Goal: Complete application form

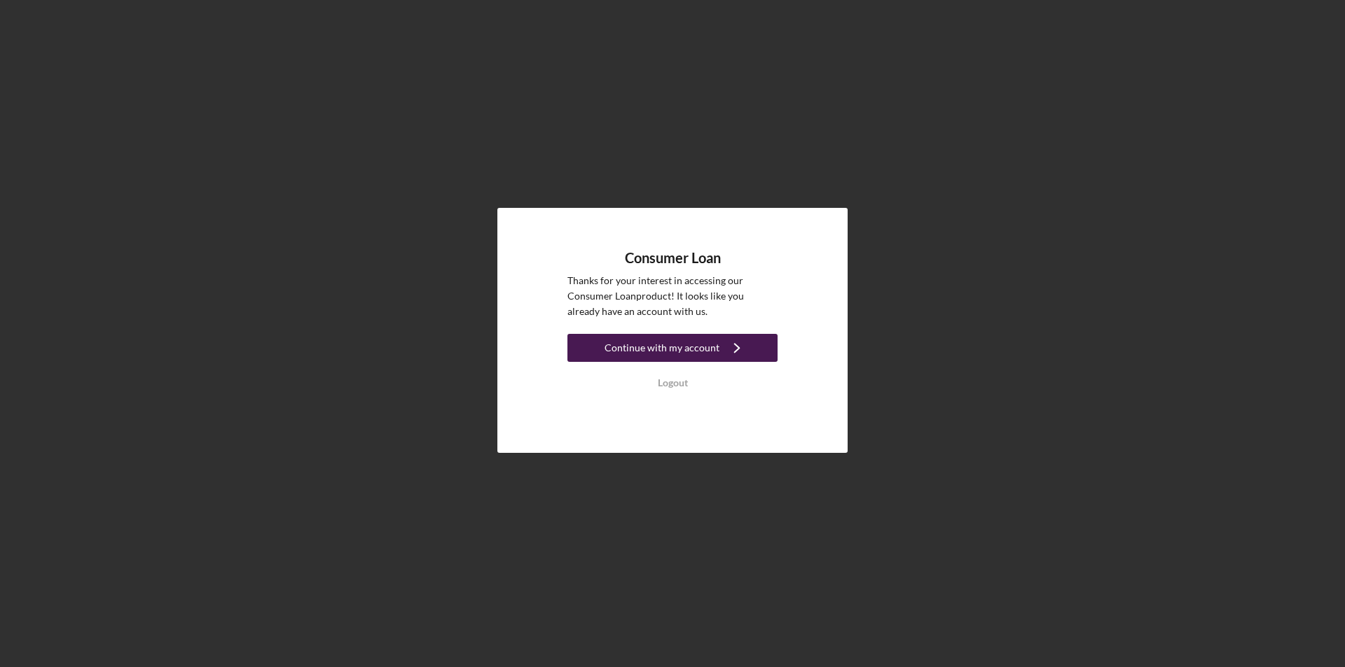
click at [627, 352] on div "Continue with my account" at bounding box center [661, 348] width 115 height 28
